Goal: Navigation & Orientation: Understand site structure

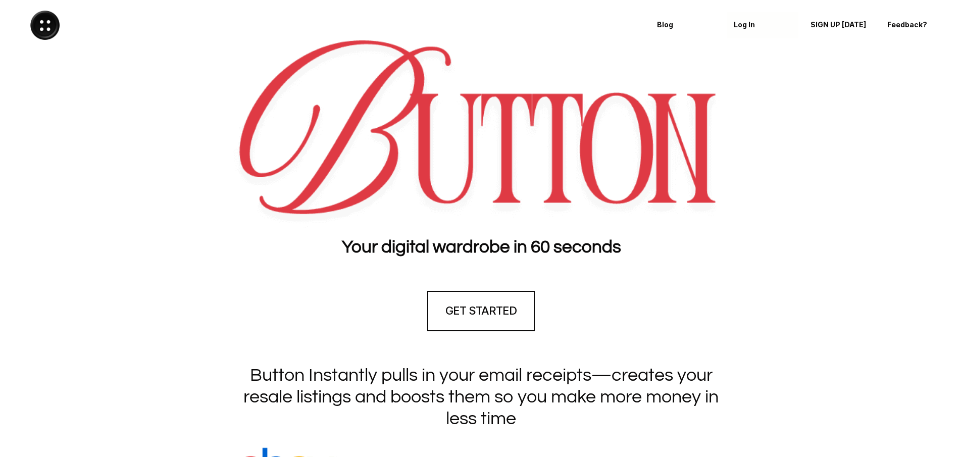
scroll to position [2635, 0]
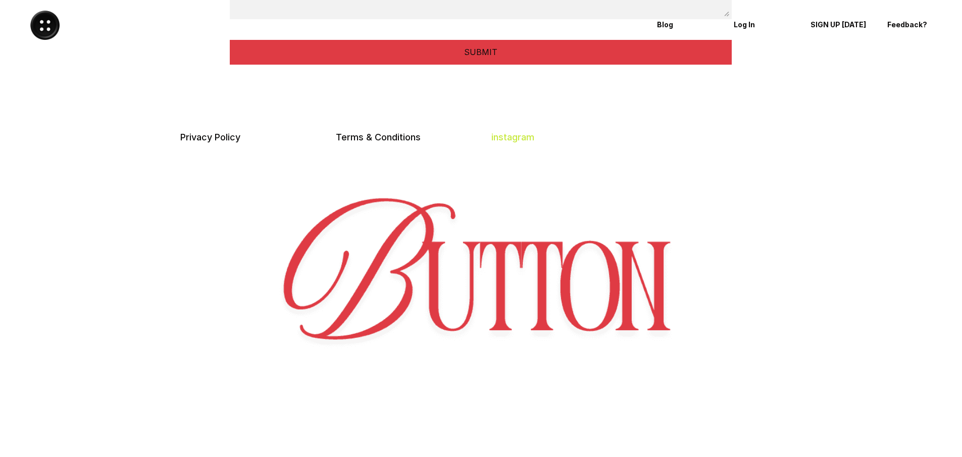
click at [523, 136] on link "instagram" at bounding box center [512, 137] width 43 height 11
click at [231, 141] on link "Privacy Policy" at bounding box center [210, 137] width 60 height 11
click at [820, 167] on div at bounding box center [481, 217] width 962 height 270
click at [394, 137] on link "Terms & Conditions" at bounding box center [378, 137] width 85 height 11
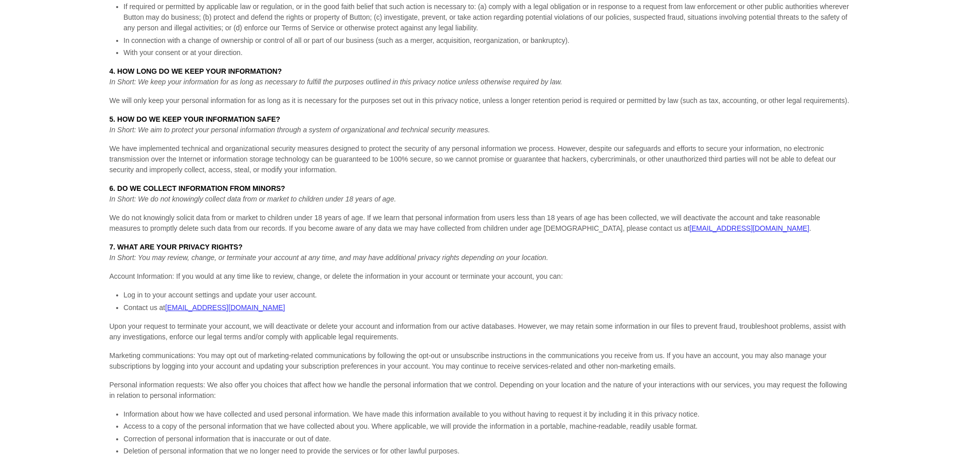
scroll to position [1376, 0]
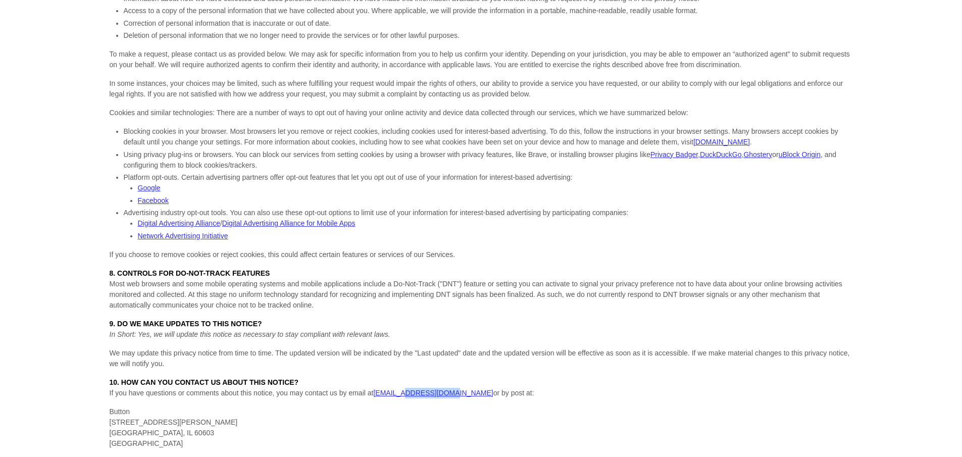
drag, startPoint x: 442, startPoint y: 396, endPoint x: 404, endPoint y: 388, distance: 38.6
click at [404, 388] on p "10. HOW CAN YOU CONTACT US ABOUT THIS NOTICE? If you have questions or comments…" at bounding box center [481, 387] width 743 height 21
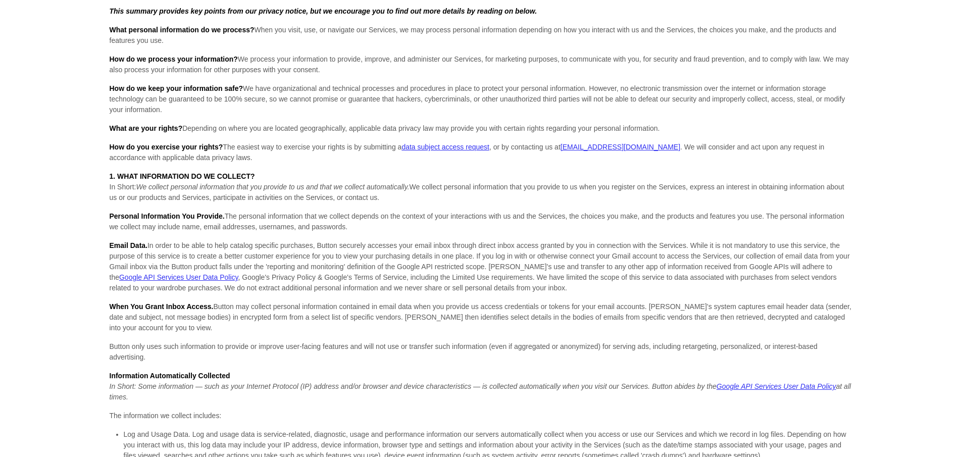
scroll to position [0, 0]
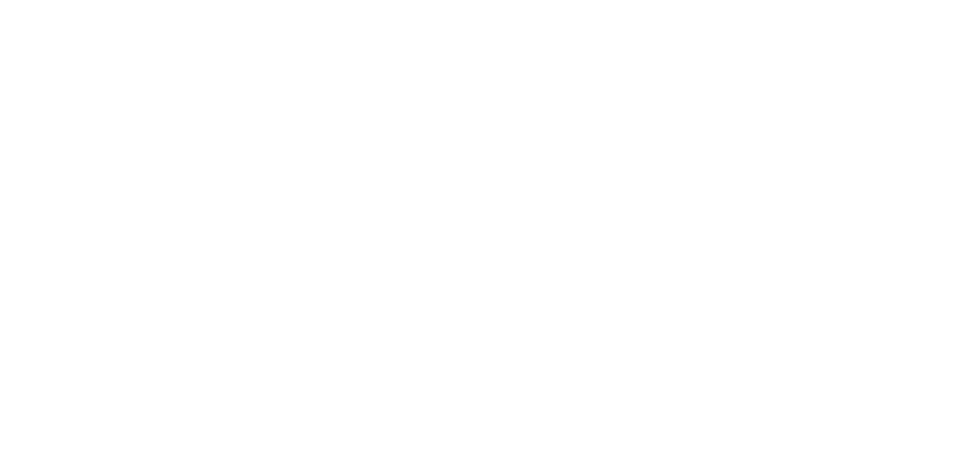
scroll to position [3828, 0]
